Goal: Navigation & Orientation: Find specific page/section

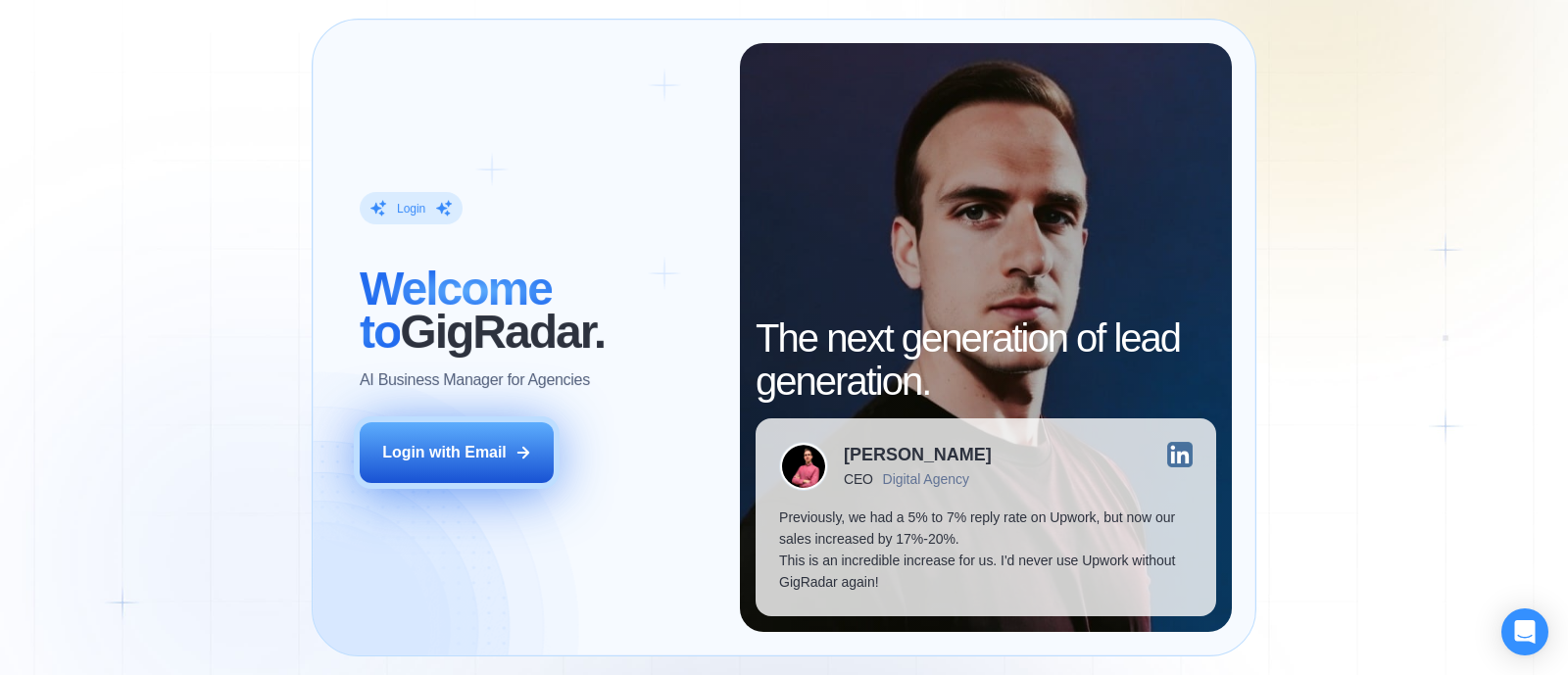
click at [480, 452] on div "Login with Email" at bounding box center [443, 452] width 124 height 22
click at [493, 468] on button "Login with Email" at bounding box center [456, 452] width 194 height 61
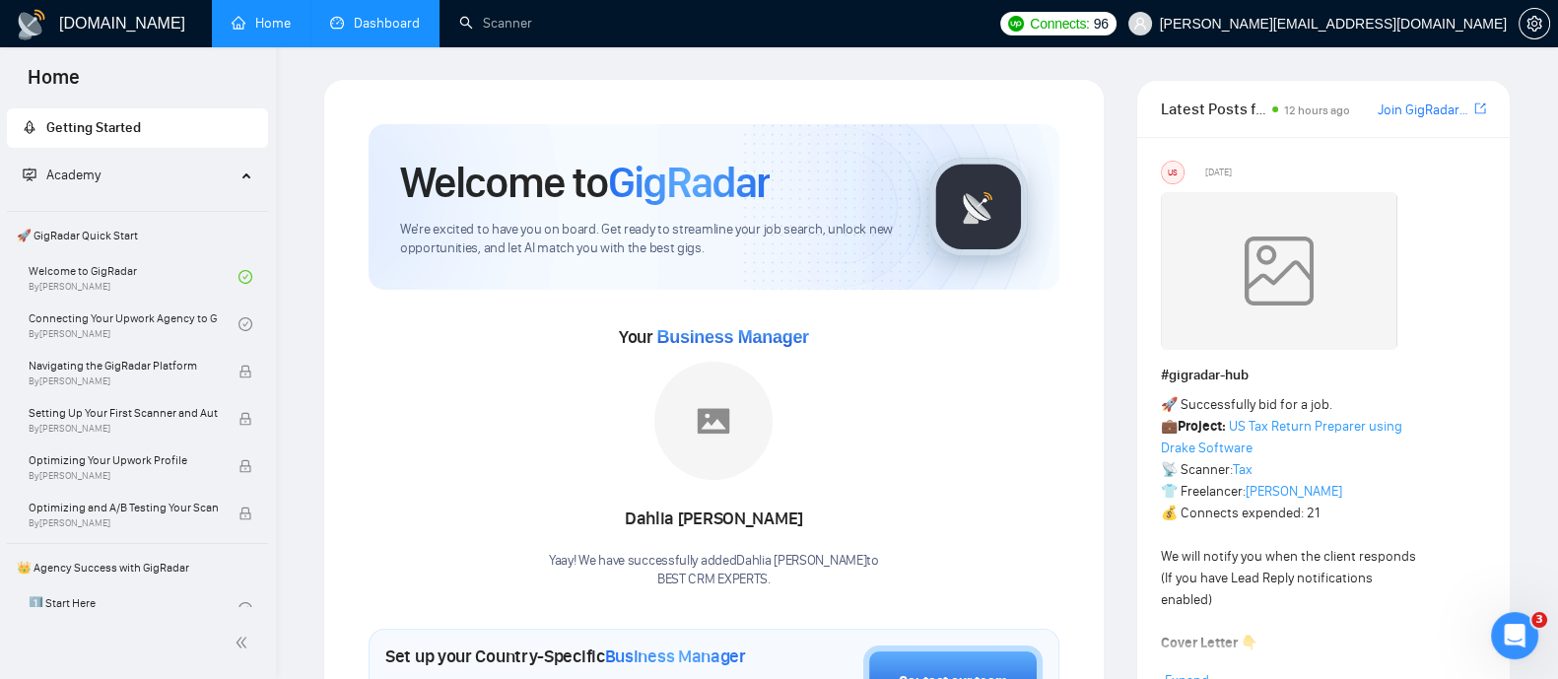
click at [376, 22] on link "Dashboard" at bounding box center [375, 23] width 90 height 17
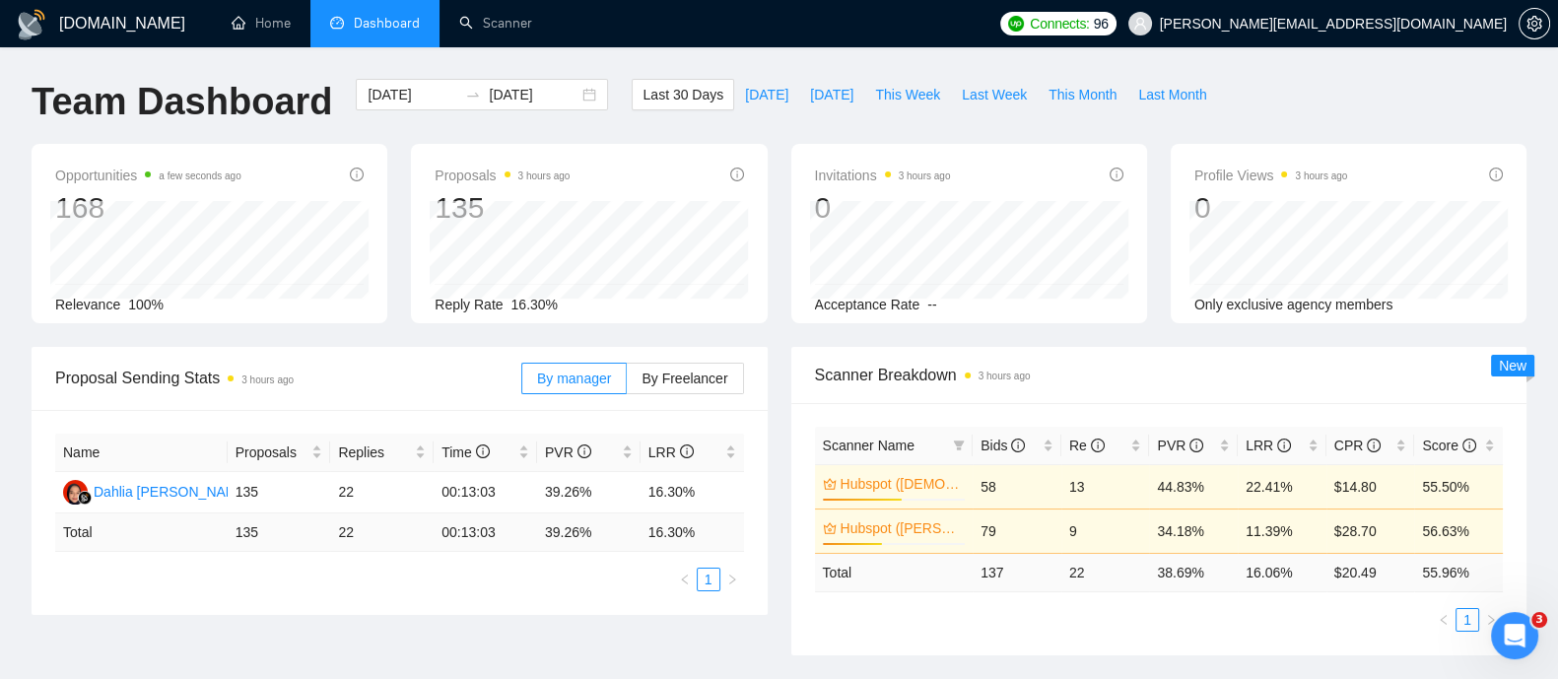
scroll to position [122, 0]
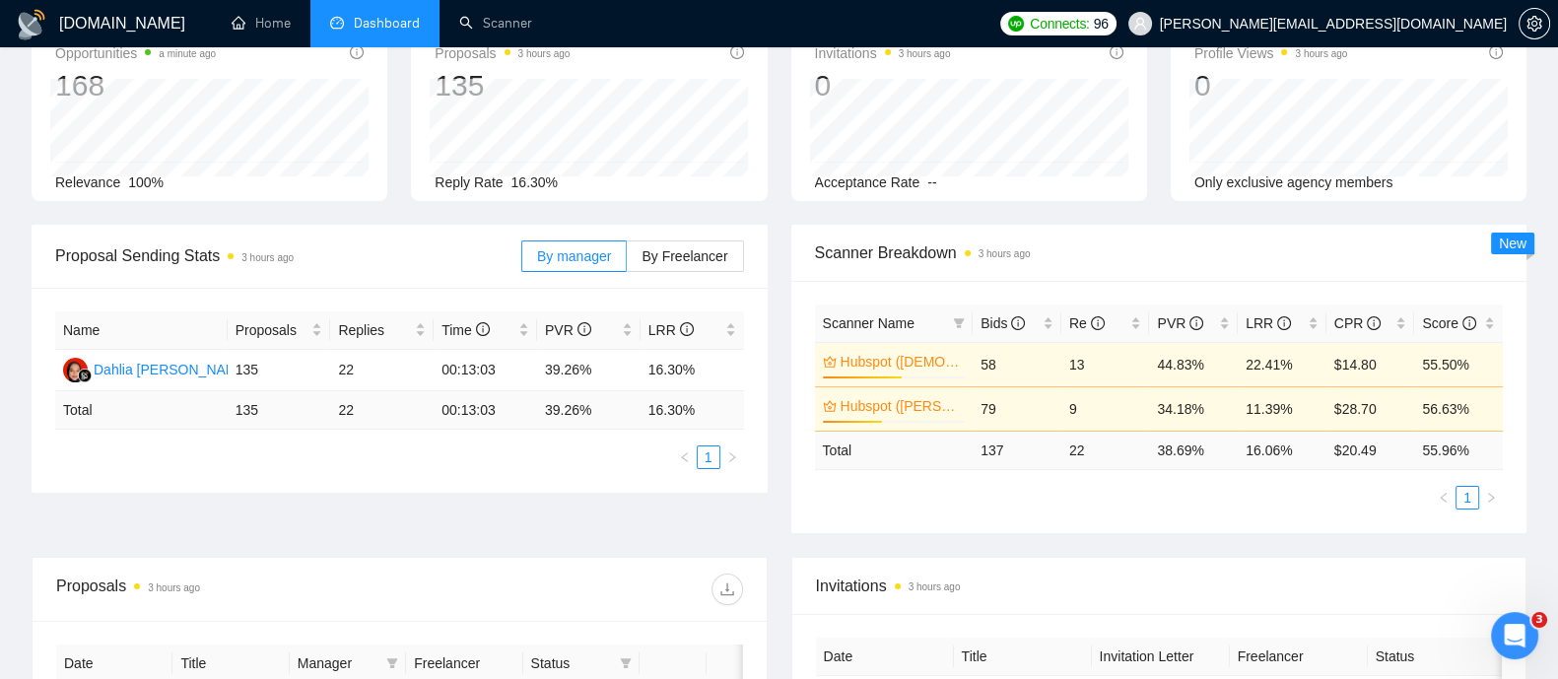
click at [1068, 242] on span "Scanner Breakdown 3 hours ago" at bounding box center [1159, 252] width 689 height 25
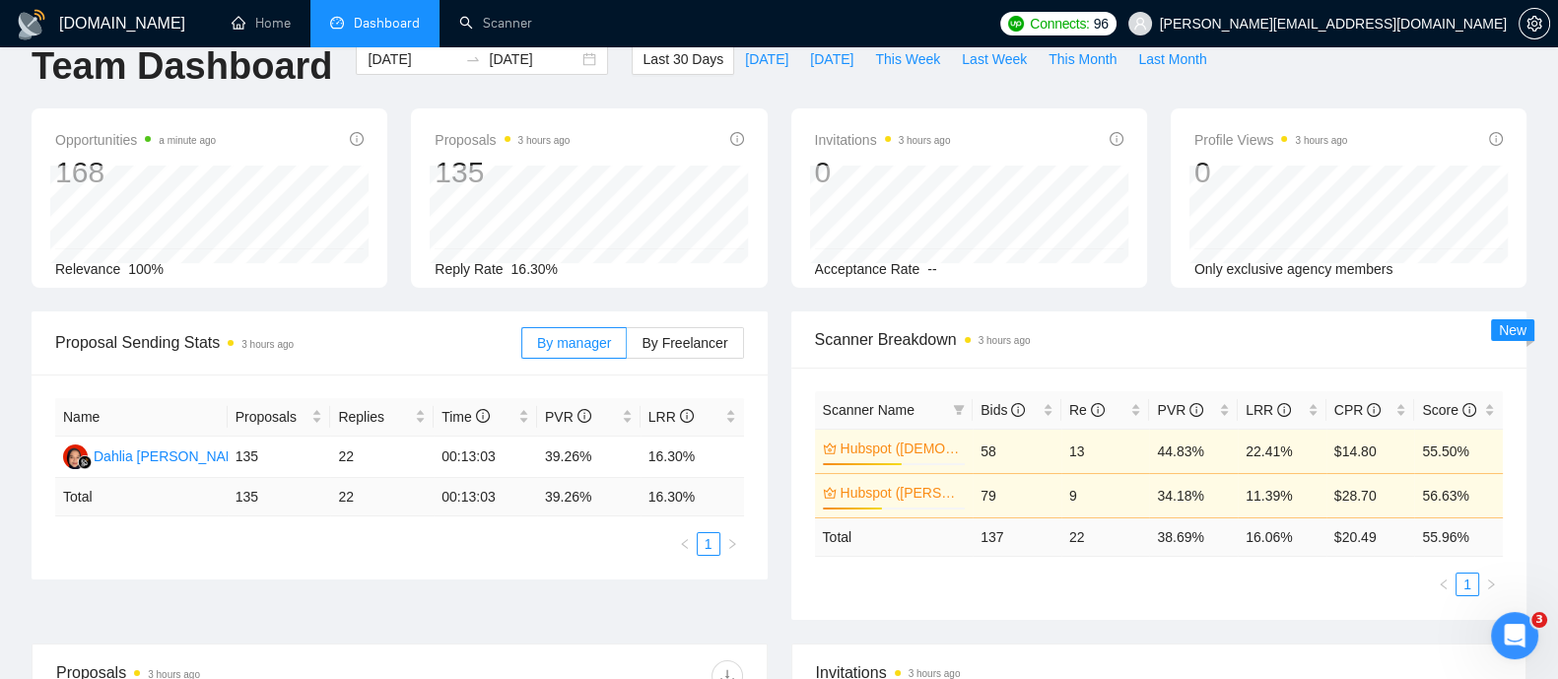
scroll to position [0, 0]
